Goal: Information Seeking & Learning: Learn about a topic

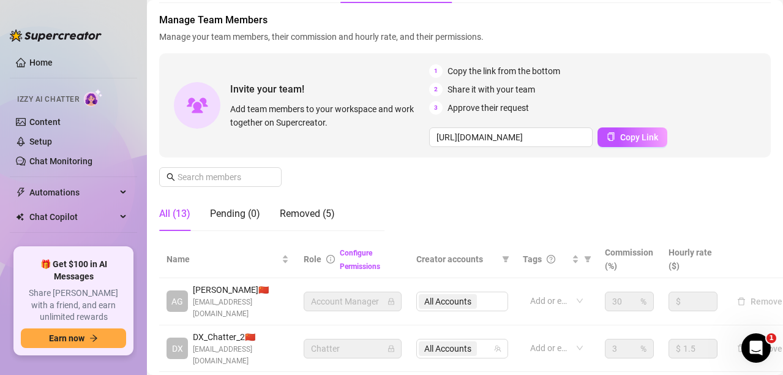
scroll to position [54, 0]
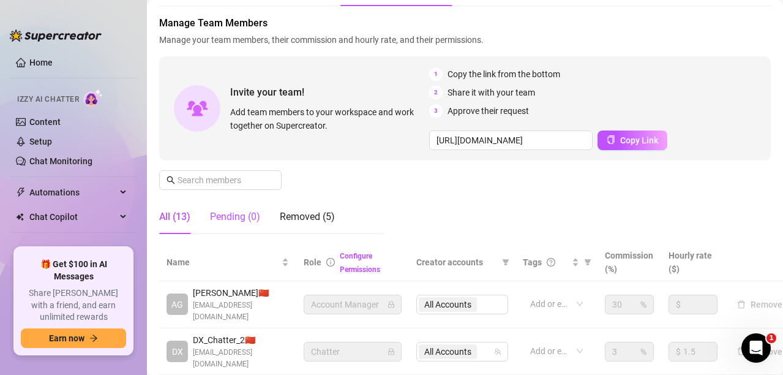
click at [245, 219] on div "Pending (0)" at bounding box center [235, 216] width 50 height 15
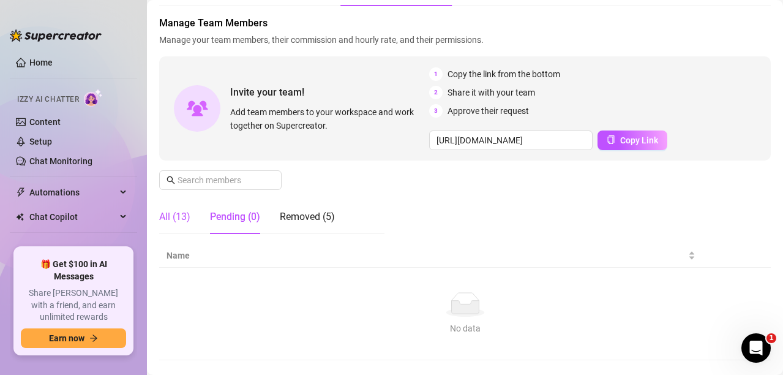
click at [190, 222] on div "All (13)" at bounding box center [174, 216] width 31 height 15
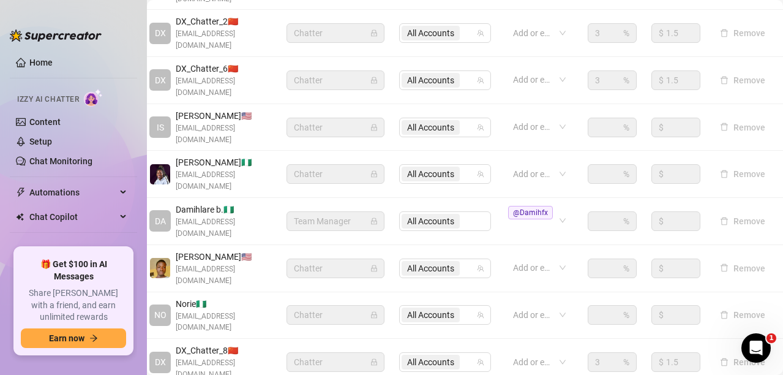
scroll to position [419, 0]
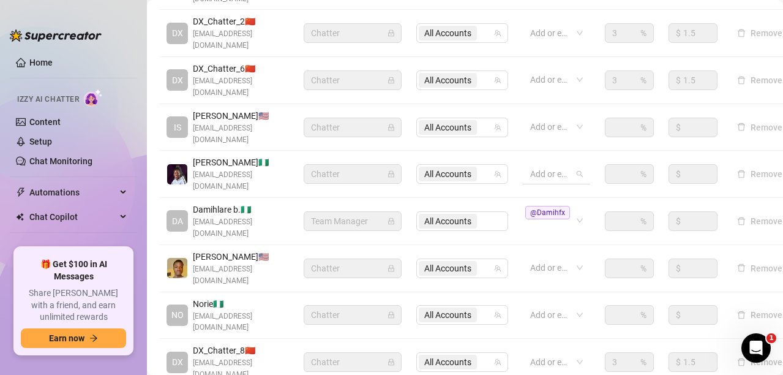
click at [538, 165] on div at bounding box center [550, 173] width 50 height 17
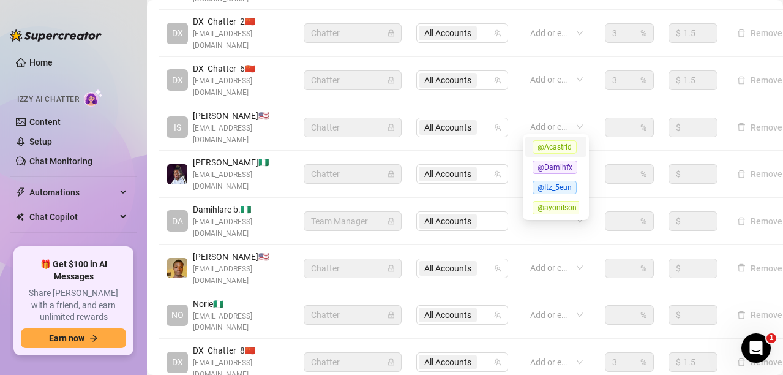
click at [274, 155] on div "[PERSON_NAME] 🇳🇬 [EMAIL_ADDRESS][DOMAIN_NAME]" at bounding box center [227, 173] width 122 height 37
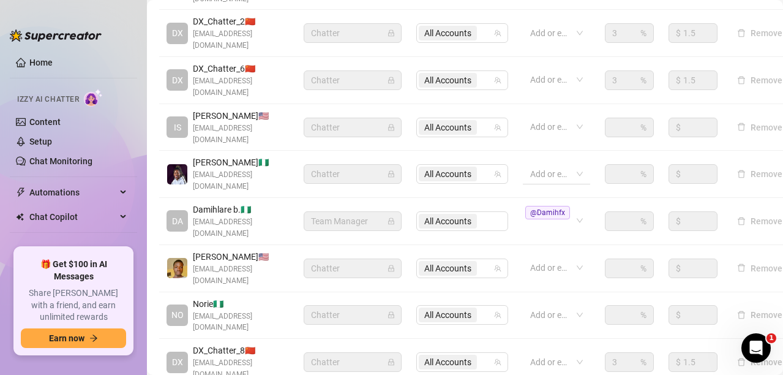
drag, startPoint x: 343, startPoint y: 114, endPoint x: 532, endPoint y: 121, distance: 188.6
click at [532, 151] on tr "[PERSON_NAME] 🇳🇬 [EMAIL_ADDRESS][DOMAIN_NAME] Chatter All Accounts Add or enter…" at bounding box center [506, 174] width 695 height 47
click at [500, 170] on icon "team" at bounding box center [497, 173] width 7 height 7
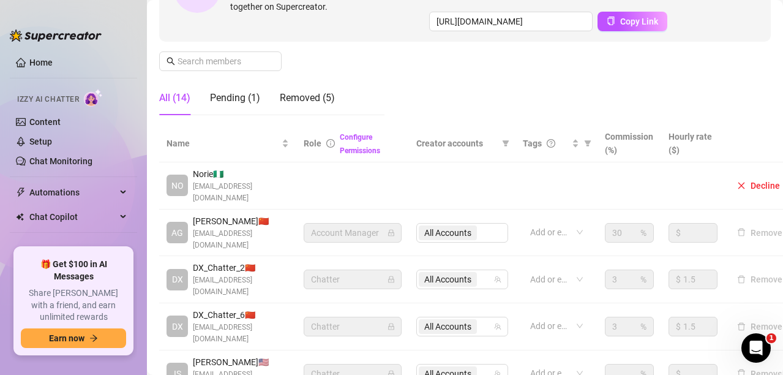
scroll to position [173, 78]
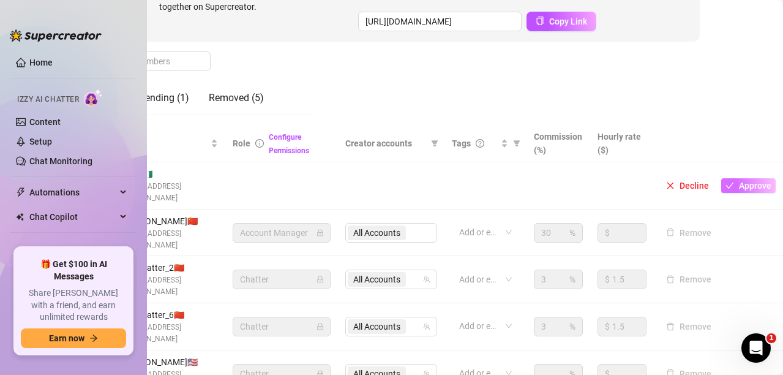
click at [739, 181] on span "Approve" at bounding box center [755, 186] width 32 height 10
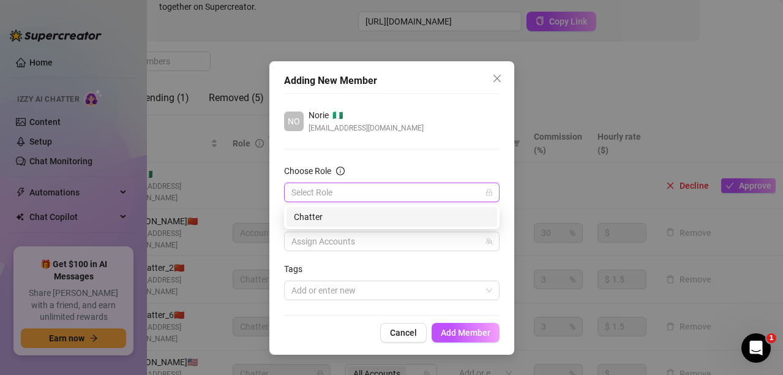
click at [412, 191] on input "Choose Role" at bounding box center [386, 192] width 190 height 18
click at [349, 224] on div "Chatter" at bounding box center [391, 217] width 211 height 20
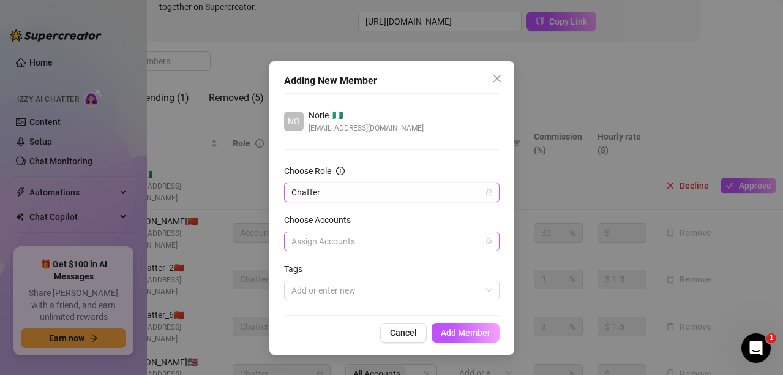
click at [342, 241] on div at bounding box center [385, 241] width 198 height 17
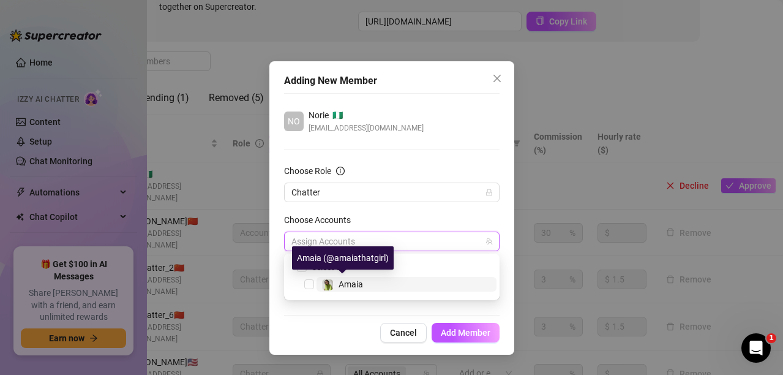
click at [344, 282] on span "Amaia" at bounding box center [350, 284] width 24 height 10
checkbox input "true"
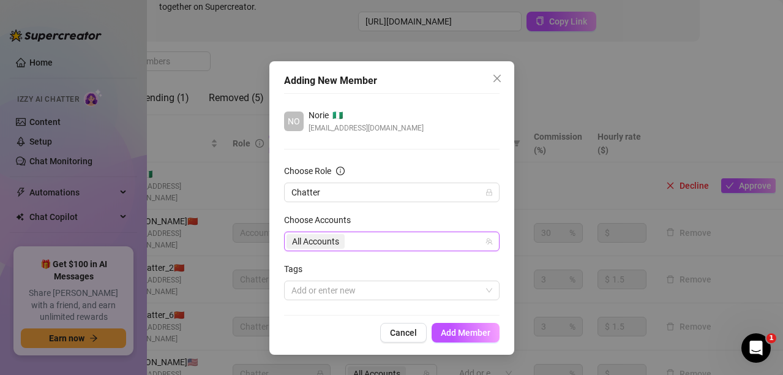
click at [331, 329] on div "Cancel Add Member" at bounding box center [391, 333] width 215 height 20
click at [459, 334] on span "Add Member" at bounding box center [466, 332] width 50 height 10
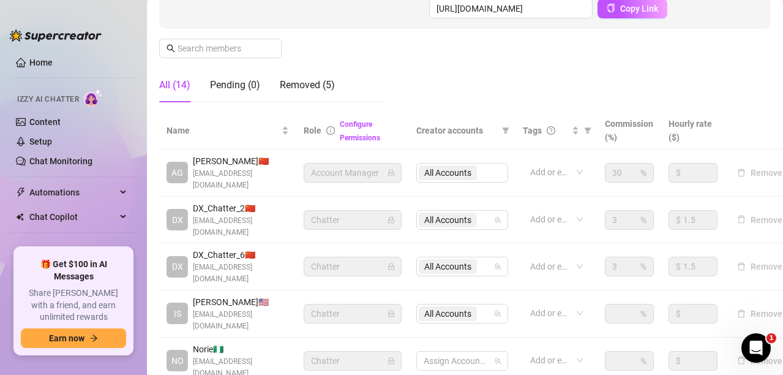
scroll to position [169, 0]
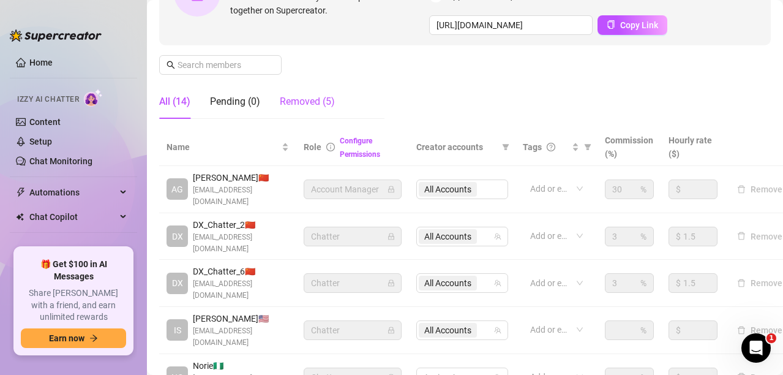
click at [293, 105] on div "Removed (5)" at bounding box center [307, 101] width 55 height 15
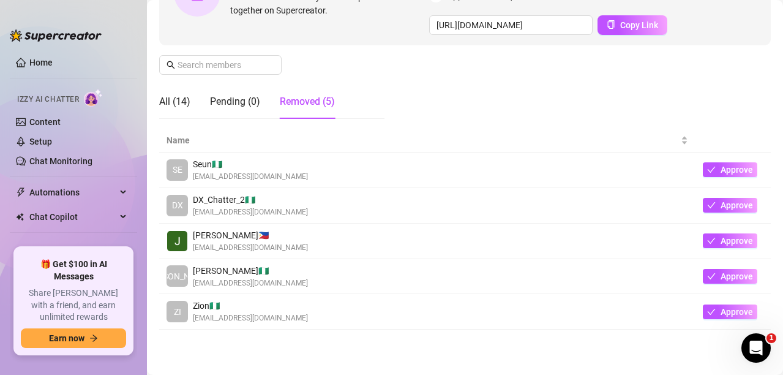
scroll to position [175, 0]
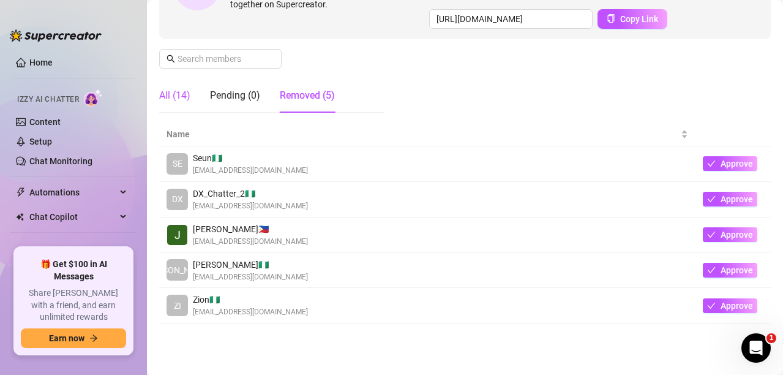
click at [177, 97] on div "All (14)" at bounding box center [174, 95] width 31 height 15
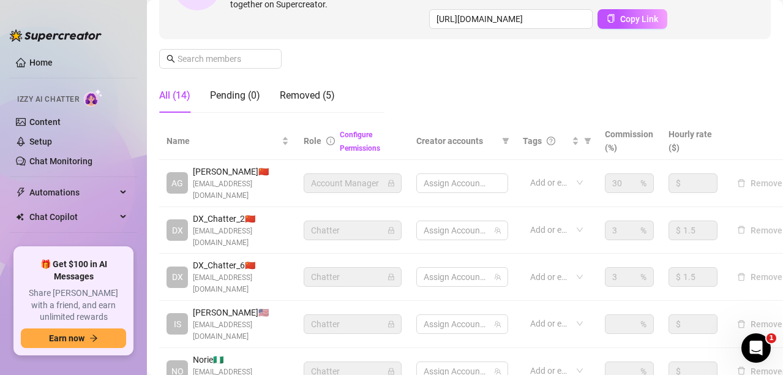
click at [177, 97] on div "All (14)" at bounding box center [174, 95] width 31 height 15
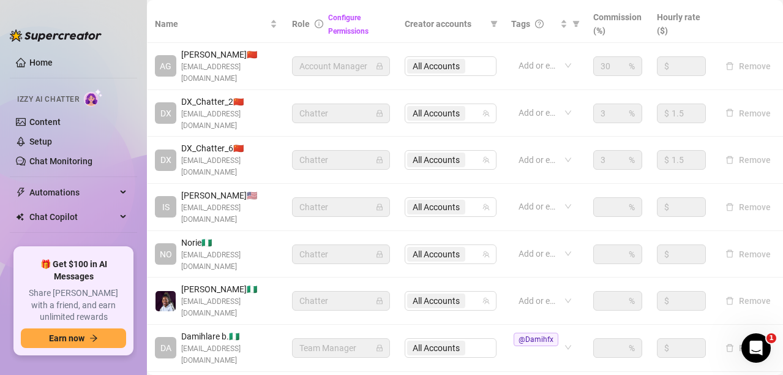
scroll to position [292, 0]
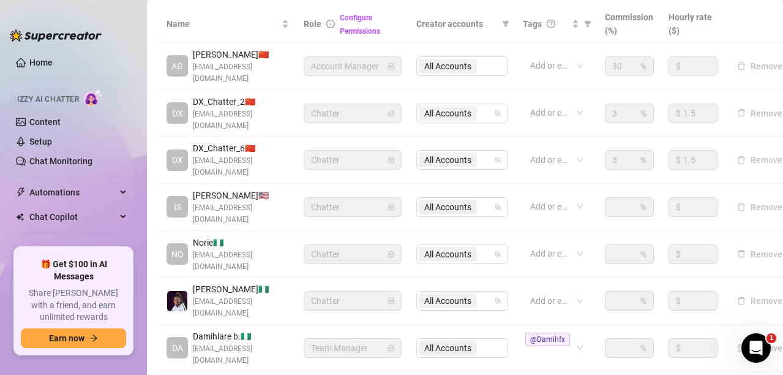
drag, startPoint x: 179, startPoint y: 242, endPoint x: 181, endPoint y: 259, distance: 17.2
click at [181, 290] on span at bounding box center [176, 300] width 21 height 21
click at [182, 291] on img at bounding box center [177, 301] width 20 height 20
click at [175, 231] on td "NO Norie 🇳🇬 [EMAIL_ADDRESS][DOMAIN_NAME]" at bounding box center [227, 254] width 137 height 47
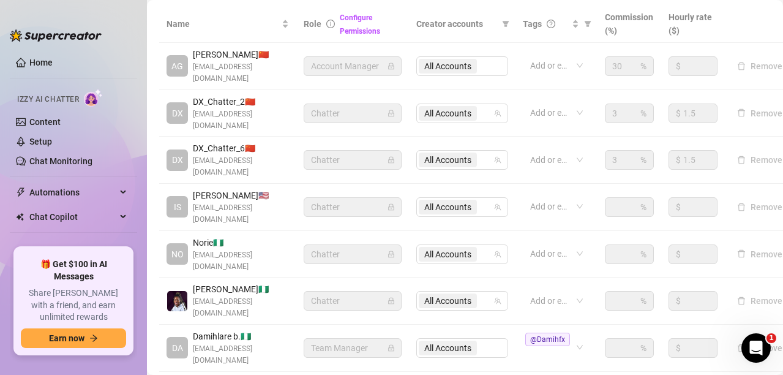
click at [174, 291] on img at bounding box center [177, 301] width 20 height 20
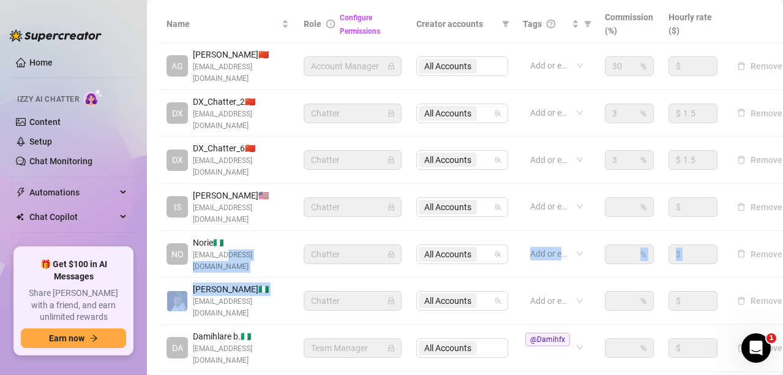
drag, startPoint x: 191, startPoint y: 251, endPoint x: 223, endPoint y: 220, distance: 44.6
click at [223, 220] on tbody "AG [PERSON_NAME] 🇨🇳 [EMAIL_ADDRESS][DOMAIN_NAME] Account Manager All Accounts A…" at bounding box center [476, 277] width 635 height 469
click at [242, 282] on span "[PERSON_NAME] 🇳🇬" at bounding box center [241, 288] width 96 height 13
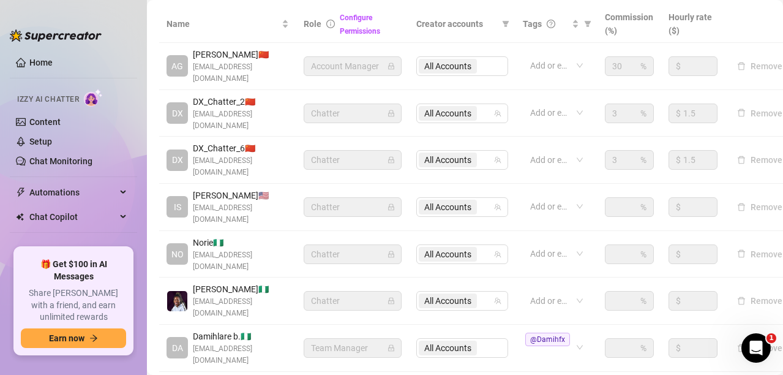
click at [379, 291] on span "Chatter" at bounding box center [352, 300] width 83 height 18
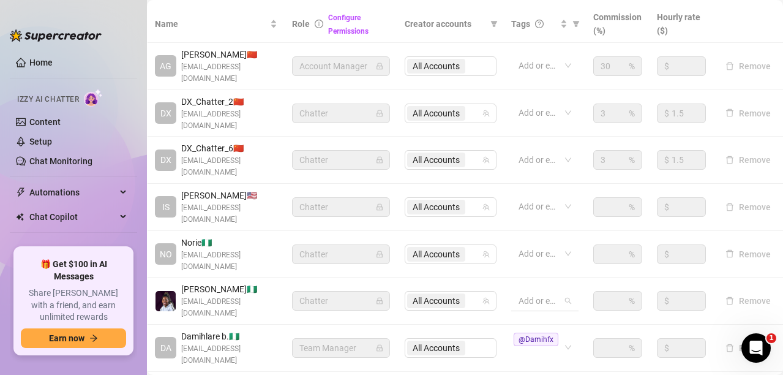
click at [558, 291] on div "Add or enter new" at bounding box center [544, 301] width 67 height 20
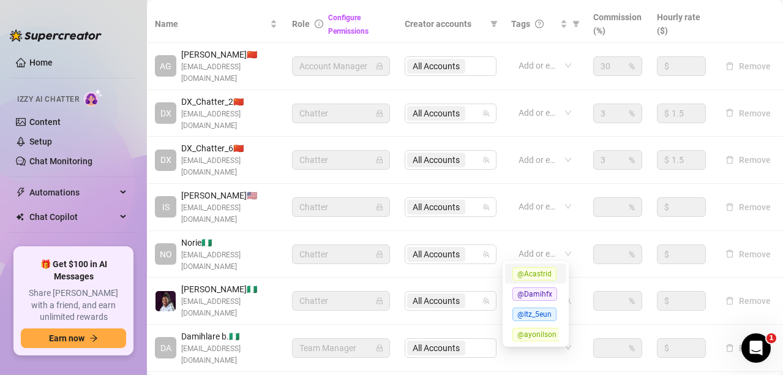
click at [714, 277] on td "Remove" at bounding box center [748, 300] width 70 height 47
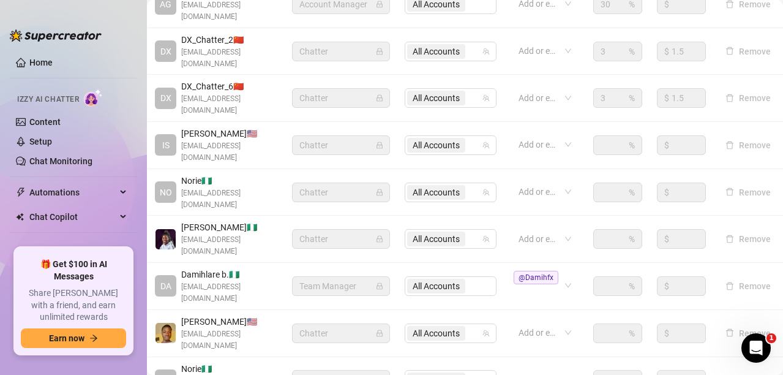
scroll to position [357, 20]
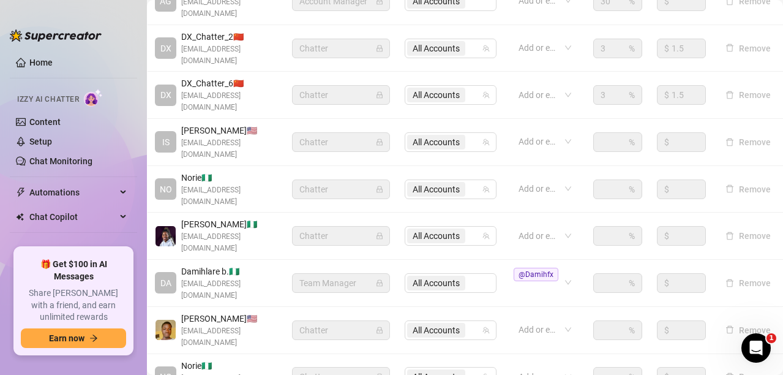
click at [266, 312] on span "[PERSON_NAME] 🇺🇸" at bounding box center [229, 318] width 96 height 13
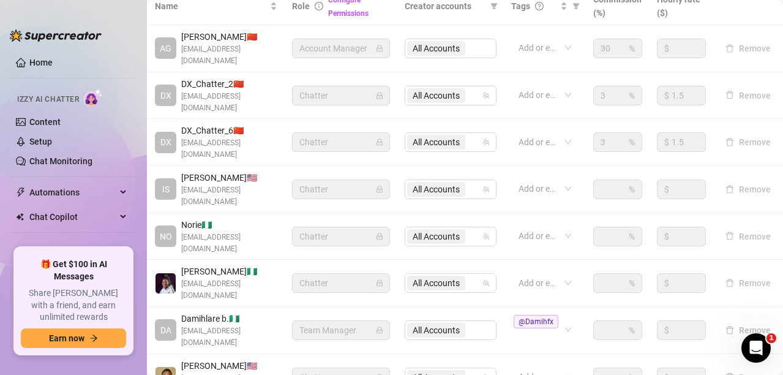
scroll to position [307, 20]
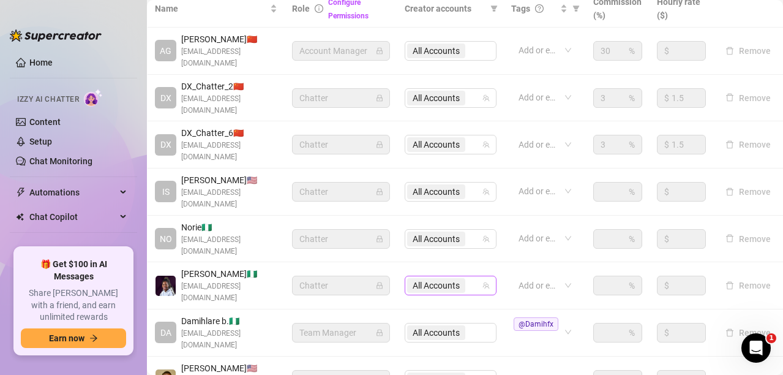
click at [471, 277] on div "All Accounts" at bounding box center [444, 285] width 74 height 17
click at [422, 272] on span "Select tree node" at bounding box center [421, 276] width 10 height 10
checkbox input "false"
click at [494, 215] on td "All Accounts" at bounding box center [450, 238] width 106 height 47
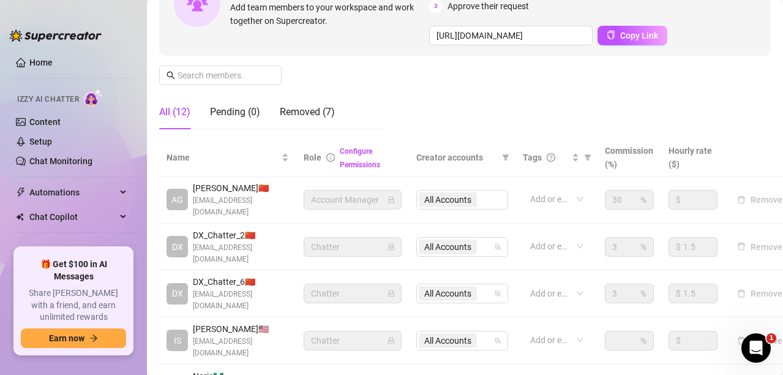
scroll to position [154, 0]
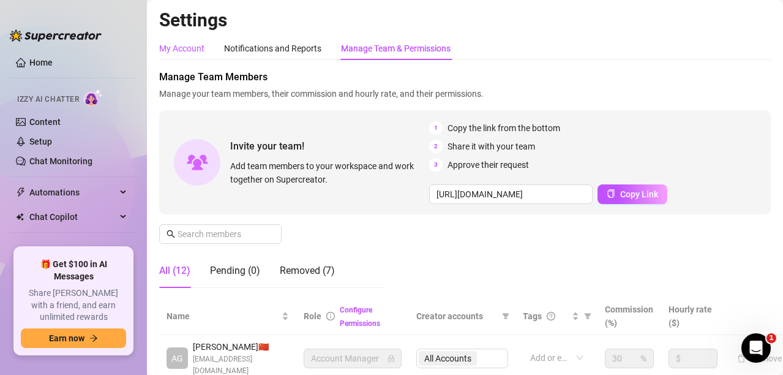
click at [192, 47] on div "My Account" at bounding box center [181, 48] width 45 height 13
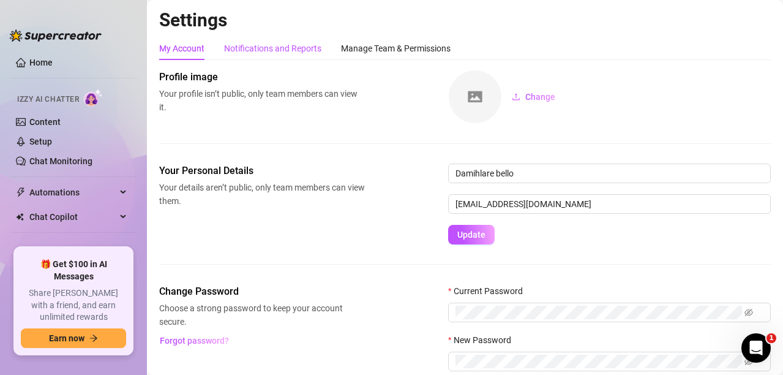
click at [267, 53] on div "Notifications and Reports" at bounding box center [272, 48] width 97 height 13
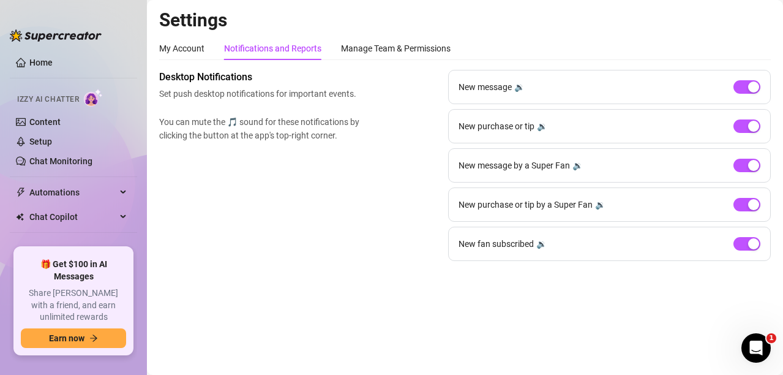
click at [384, 219] on div "Desktop Notifications Set push desktop notifications for important events. You …" at bounding box center [464, 165] width 611 height 191
click at [52, 211] on span "Chat Copilot" at bounding box center [72, 217] width 87 height 20
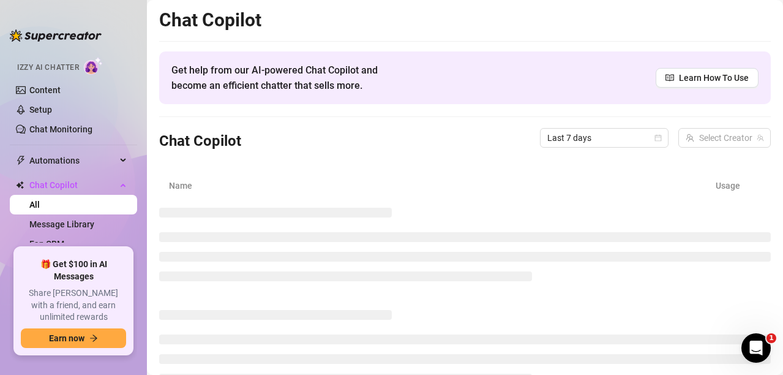
scroll to position [30, 0]
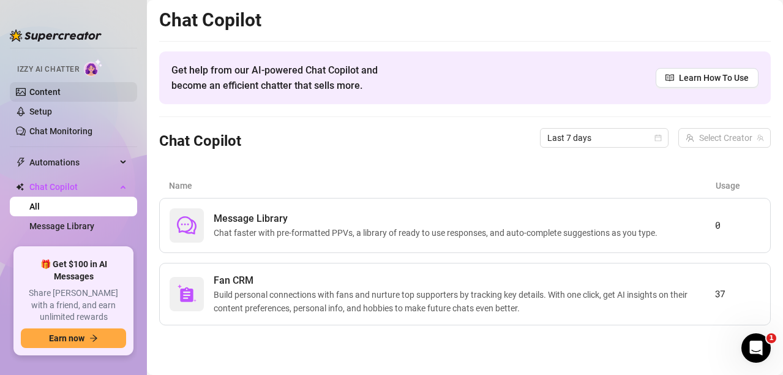
click at [61, 95] on link "Content" at bounding box center [44, 92] width 31 height 10
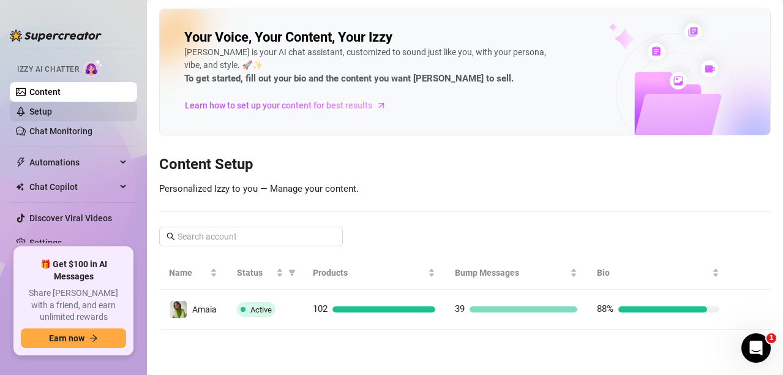
click at [52, 113] on link "Setup" at bounding box center [40, 111] width 23 height 10
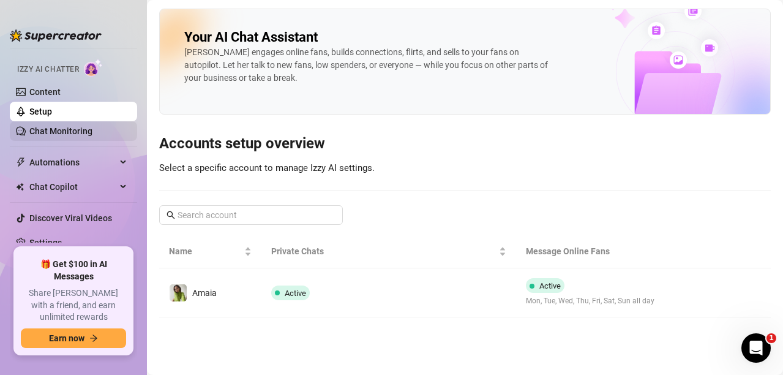
click at [48, 131] on link "Chat Monitoring" at bounding box center [60, 131] width 63 height 10
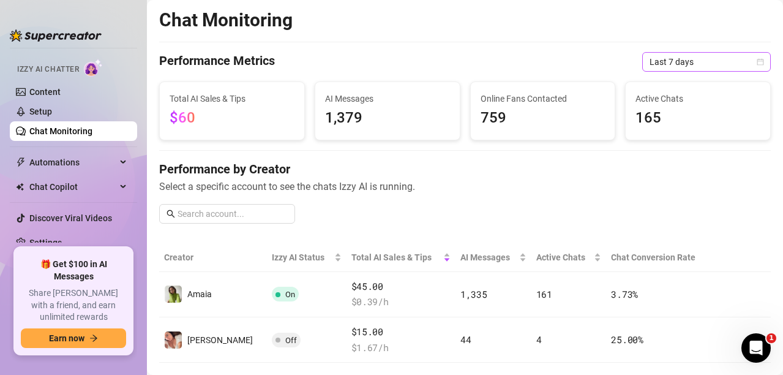
click at [754, 62] on div "Last 7 days" at bounding box center [706, 62] width 129 height 20
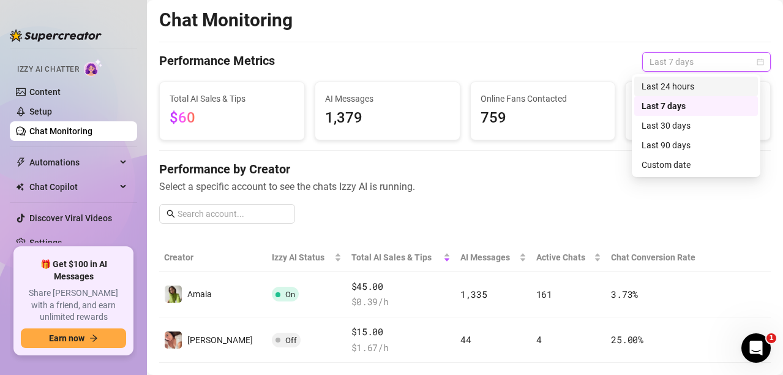
click at [698, 91] on div "Last 24 hours" at bounding box center [695, 86] width 109 height 13
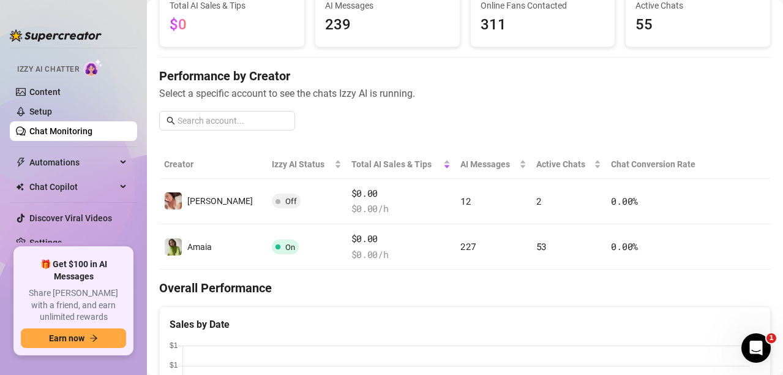
scroll to position [97, 0]
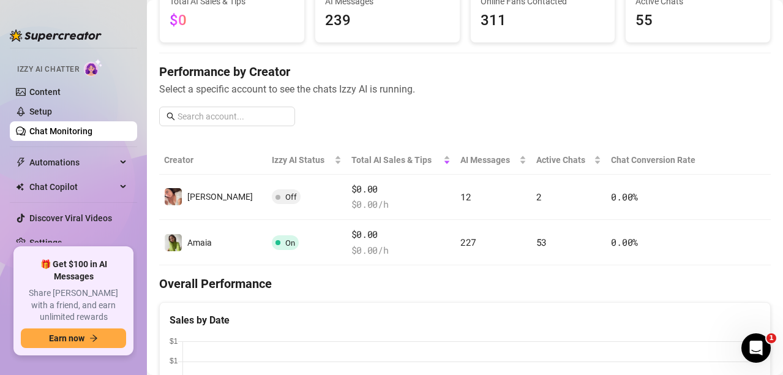
click at [346, 213] on td "$0.00 $ 0.00 /h" at bounding box center [401, 196] width 110 height 45
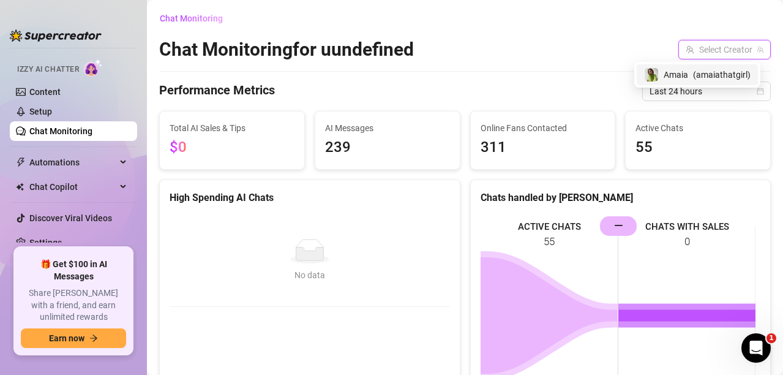
click at [695, 57] on input "search" at bounding box center [718, 49] width 67 height 18
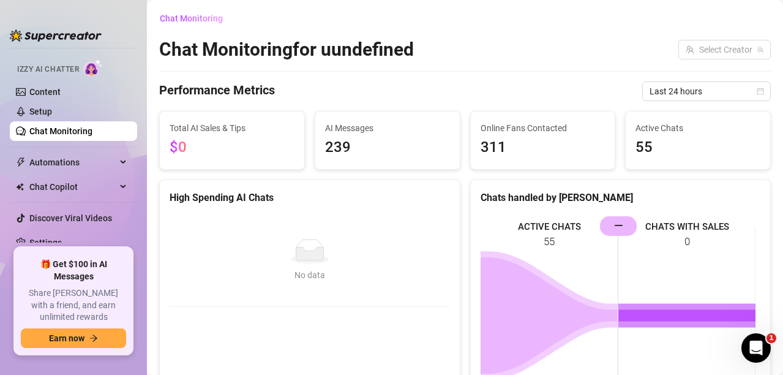
click at [613, 54] on div "Chat Monitoring for uundefined Select Creator" at bounding box center [464, 49] width 611 height 23
click at [86, 136] on link "Chat Monitoring" at bounding box center [60, 131] width 63 height 10
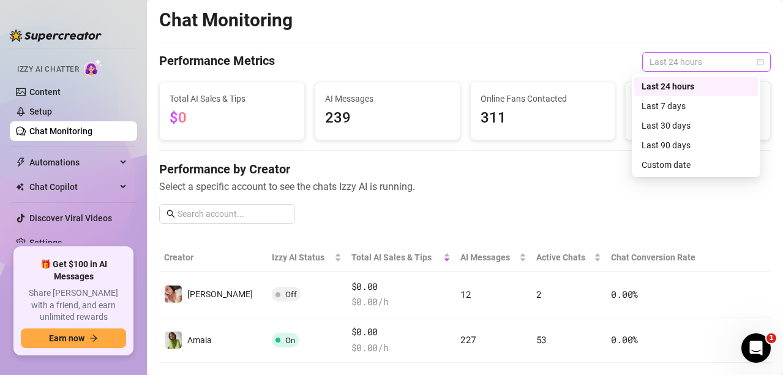
click at [749, 67] on span "Last 24 hours" at bounding box center [706, 62] width 114 height 18
click at [678, 96] on div "Last 7 days" at bounding box center [696, 106] width 124 height 20
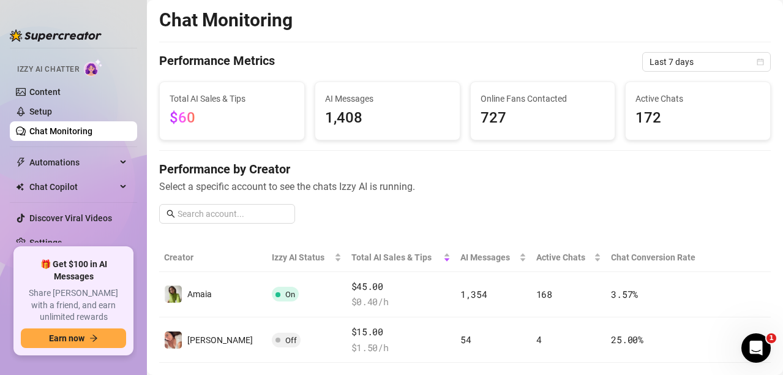
click at [207, 127] on span "$60" at bounding box center [232, 117] width 125 height 23
click at [61, 87] on link "Content" at bounding box center [44, 92] width 31 height 10
